Goal: Transaction & Acquisition: Download file/media

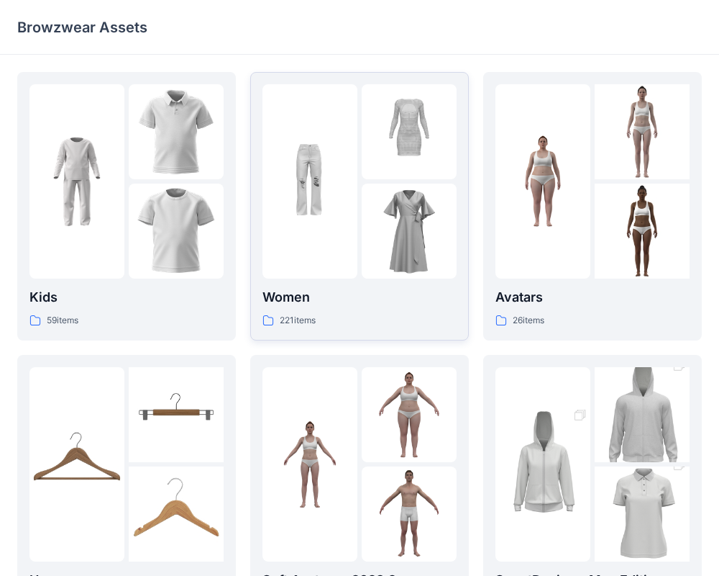
click at [335, 191] on img at bounding box center [310, 181] width 95 height 95
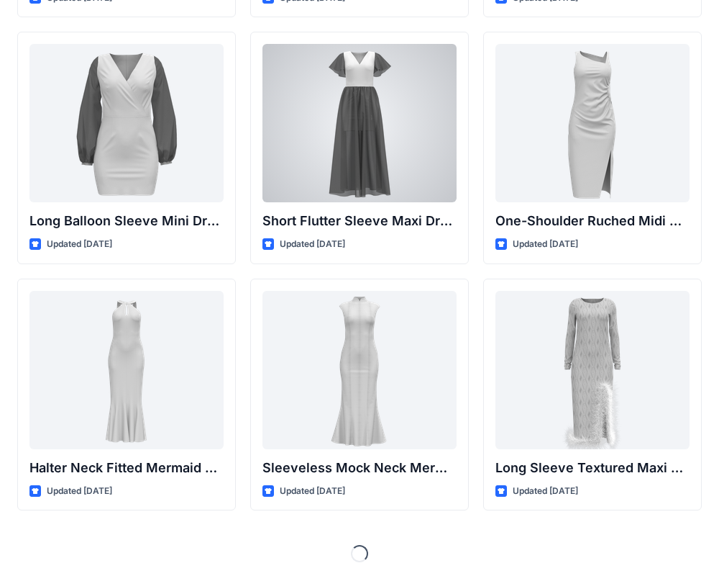
scroll to position [536, 0]
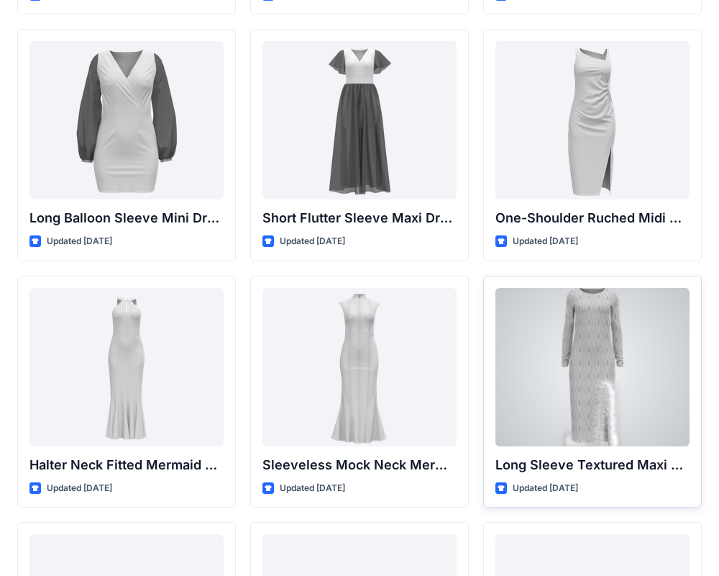
click at [623, 383] on div at bounding box center [593, 367] width 194 height 158
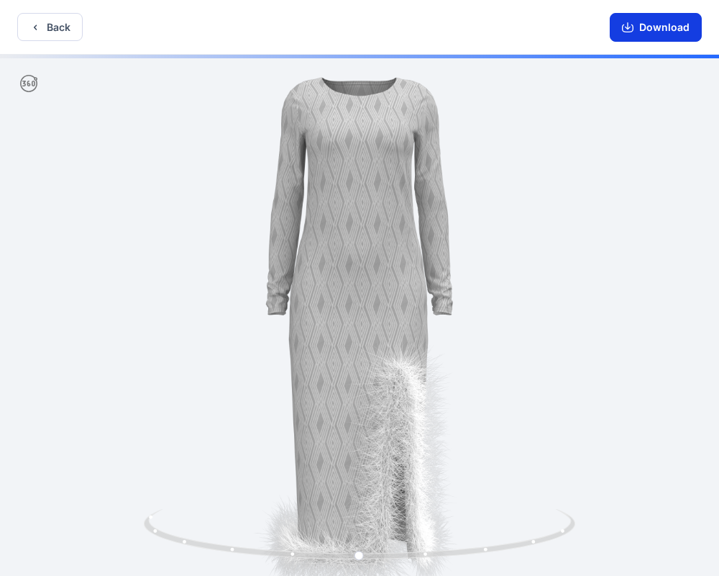
click at [640, 24] on button "Download" at bounding box center [656, 27] width 92 height 29
click at [646, 29] on button "Download" at bounding box center [656, 27] width 92 height 29
